Goal: Complete application form: Complete application form

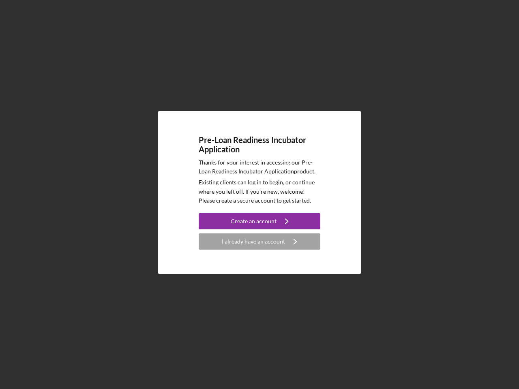
click at [260, 195] on p "Existing clients can log in to begin, or continue where you left off. If you're…" at bounding box center [260, 191] width 122 height 27
click at [260, 221] on div "Create an account" at bounding box center [254, 221] width 46 height 16
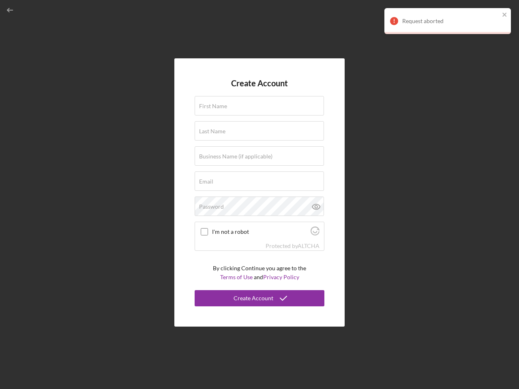
click at [260, 242] on div "Protected by [PERSON_NAME]" at bounding box center [259, 246] width 129 height 9
